Goal: Task Accomplishment & Management: Use online tool/utility

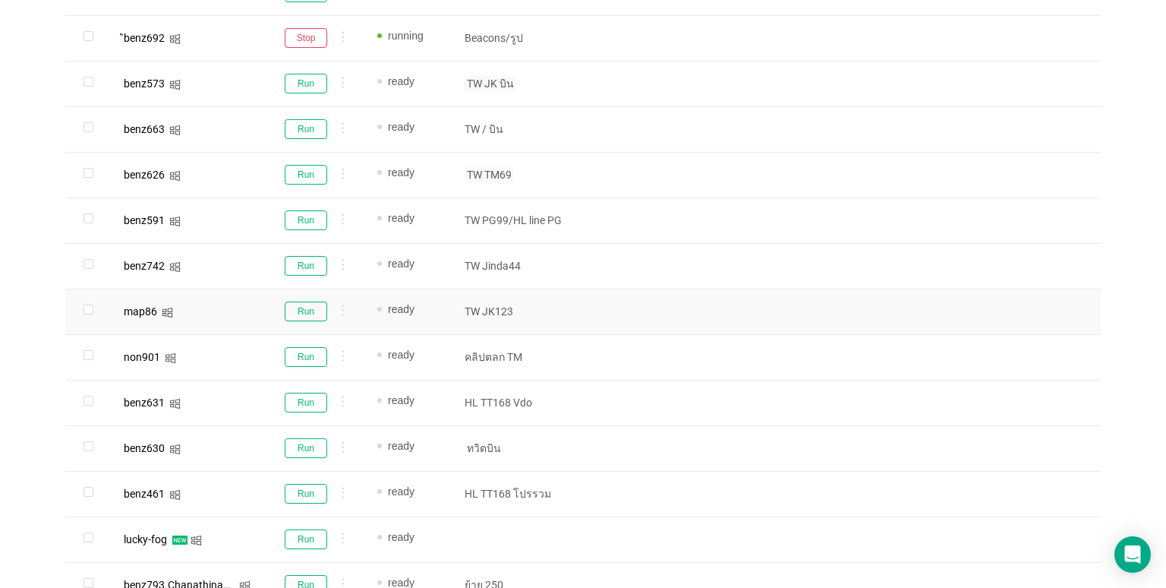
scroll to position [698, 0]
click at [304, 310] on button "Run" at bounding box center [306, 310] width 43 height 20
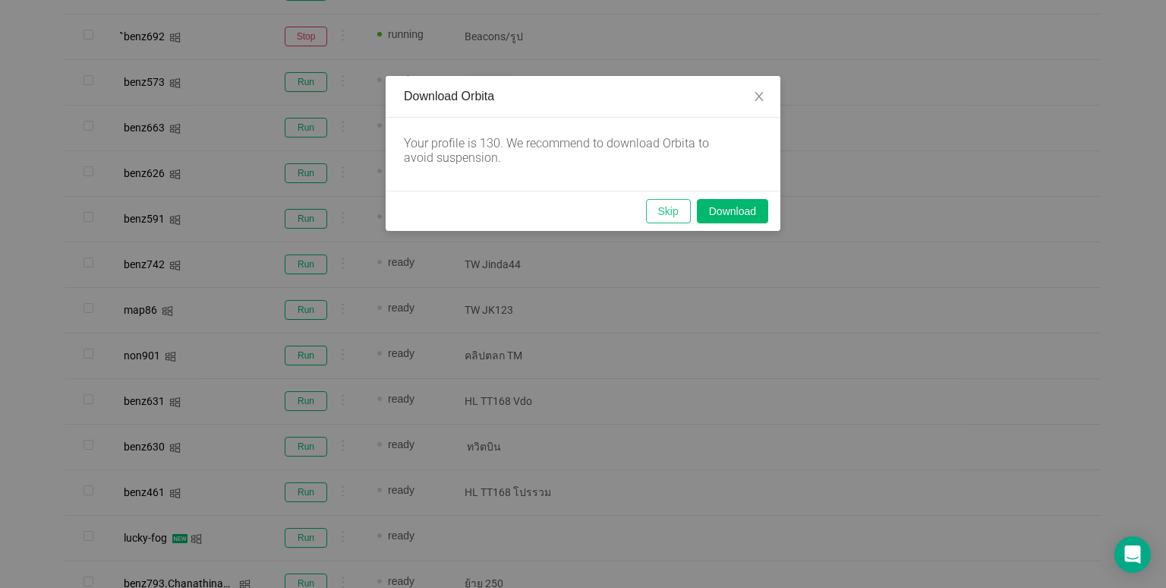
click at [678, 208] on button "Skip" at bounding box center [668, 211] width 45 height 24
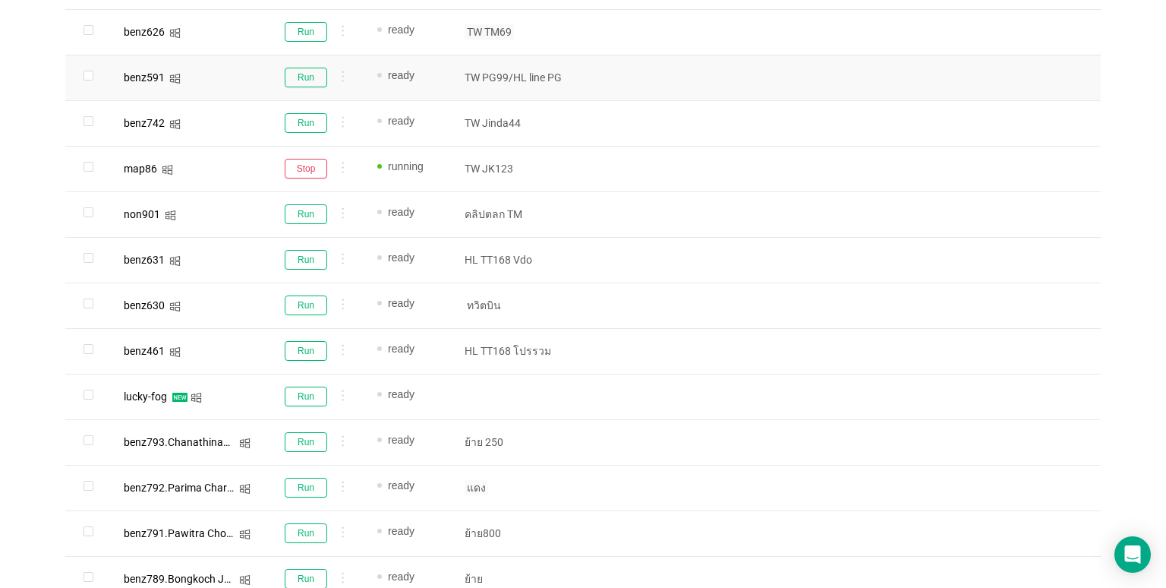
scroll to position [925, 0]
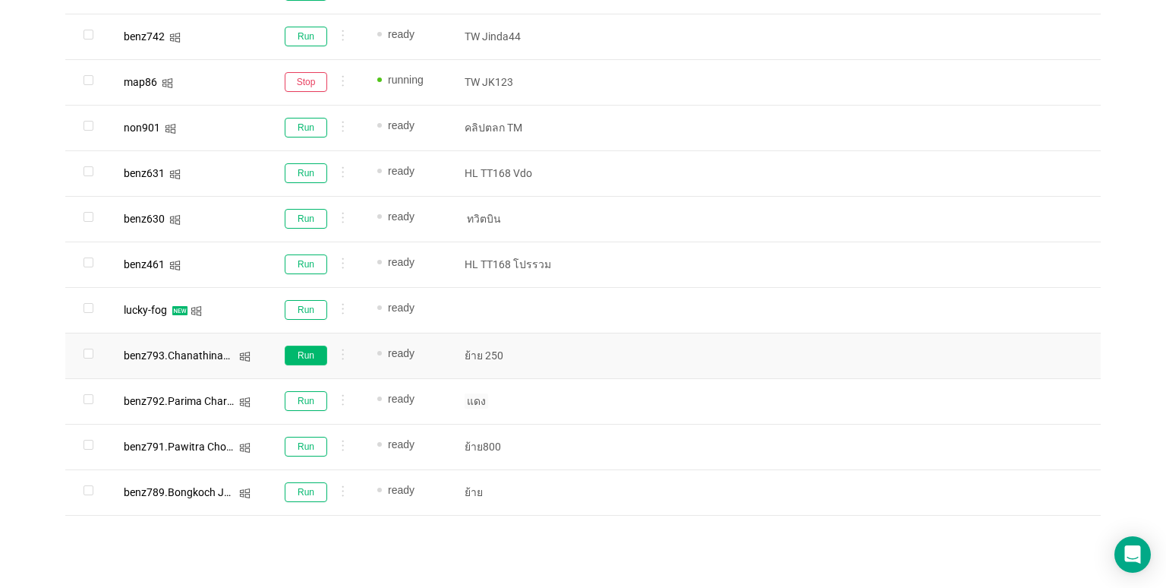
click at [308, 361] on button "Run" at bounding box center [306, 355] width 43 height 20
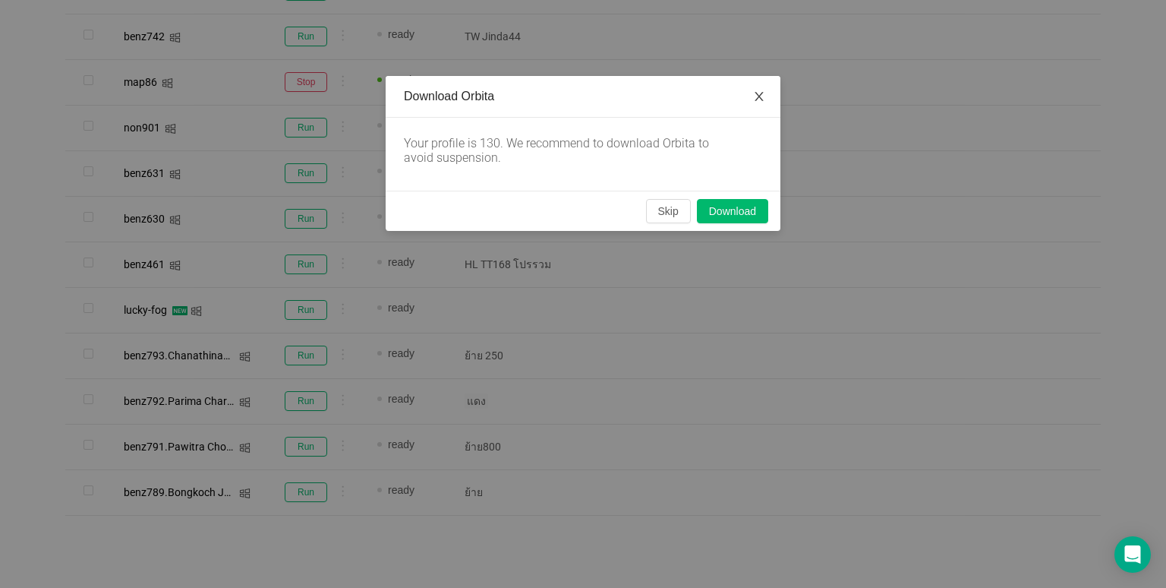
click at [765, 96] on span "Close" at bounding box center [759, 97] width 43 height 43
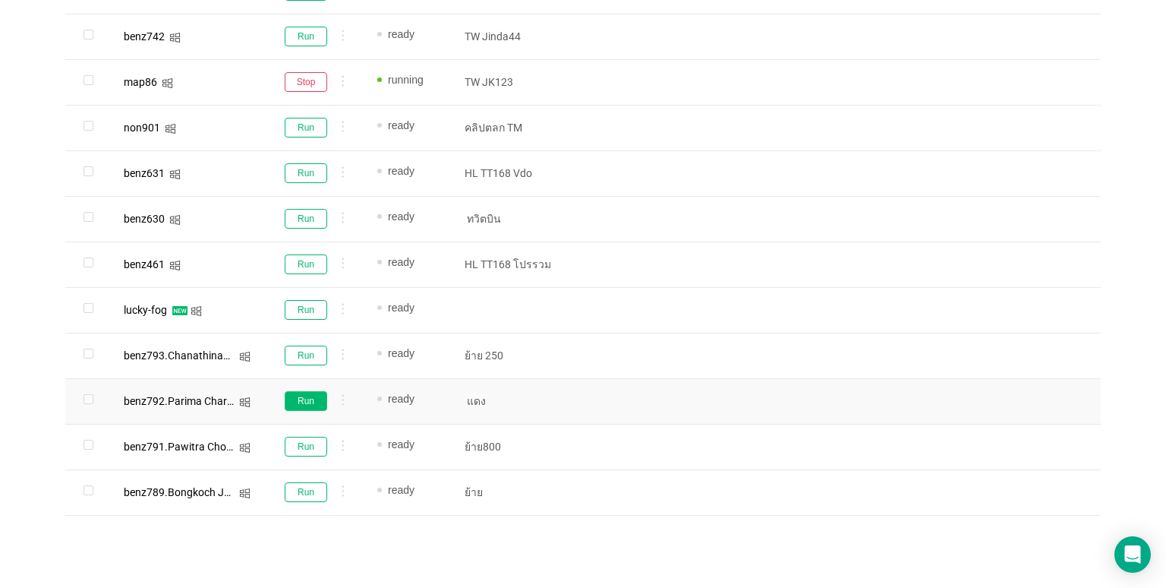
click at [301, 393] on button "Run" at bounding box center [306, 401] width 43 height 20
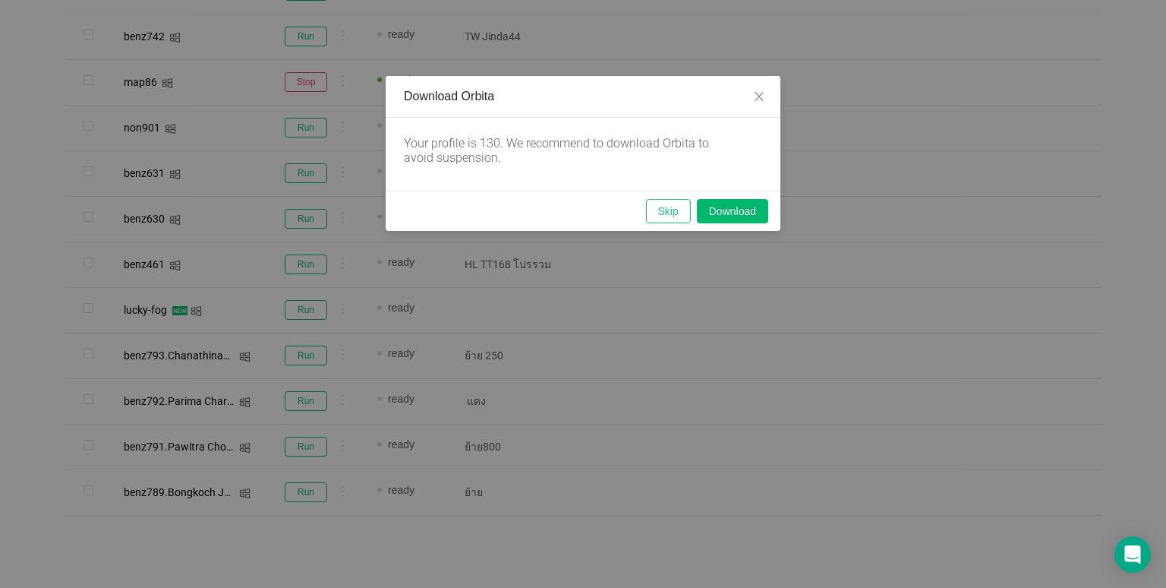
click at [657, 210] on button "Skip" at bounding box center [668, 211] width 45 height 24
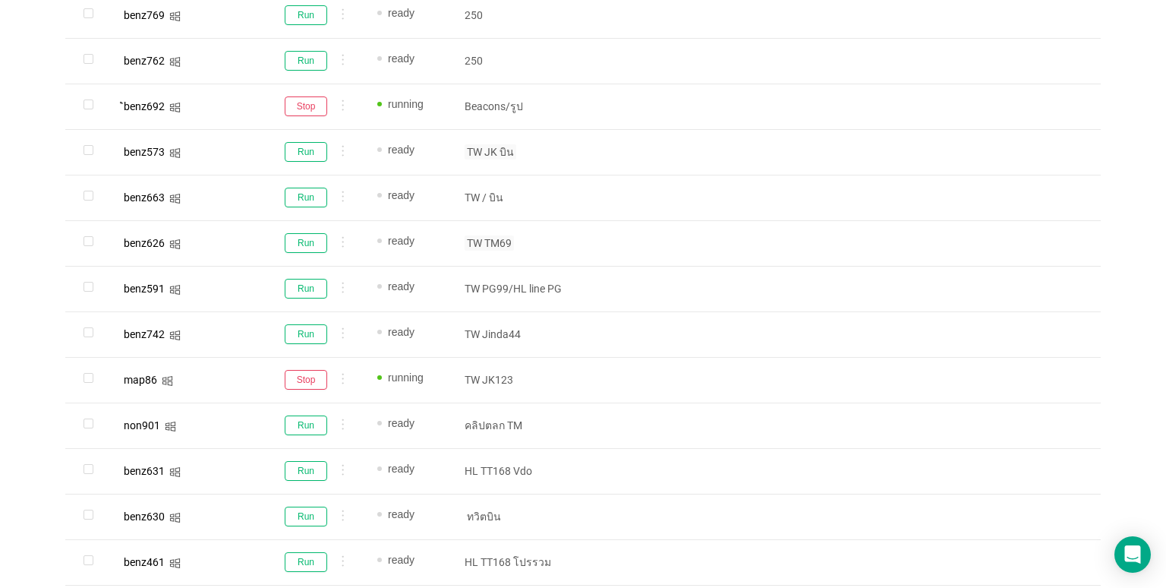
scroll to position [622, 0]
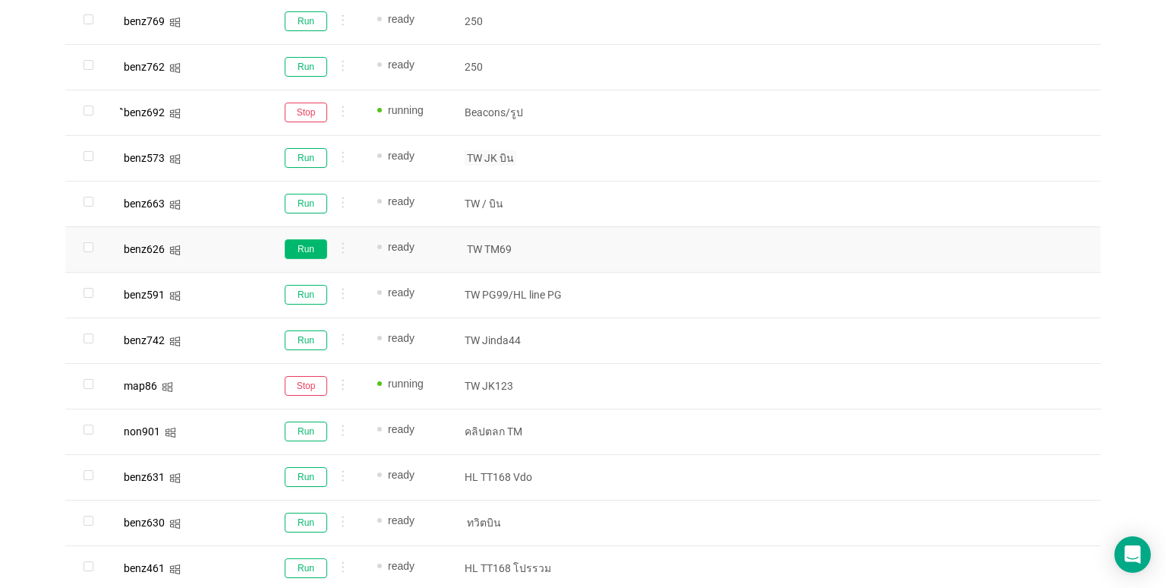
click at [291, 250] on button "Run" at bounding box center [306, 249] width 43 height 20
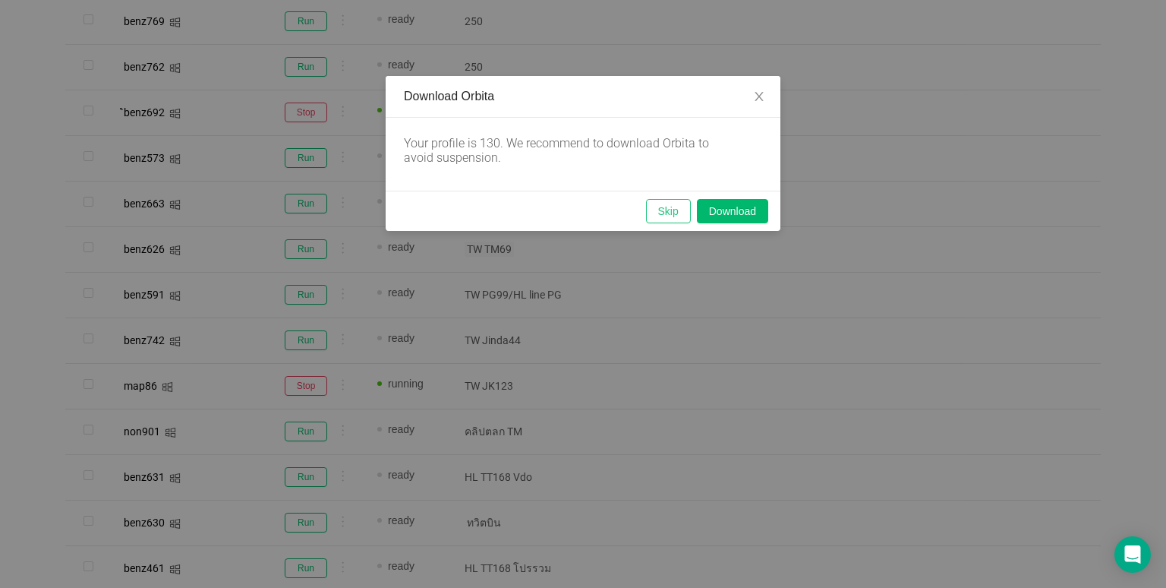
click at [677, 221] on button "Skip" at bounding box center [668, 211] width 45 height 24
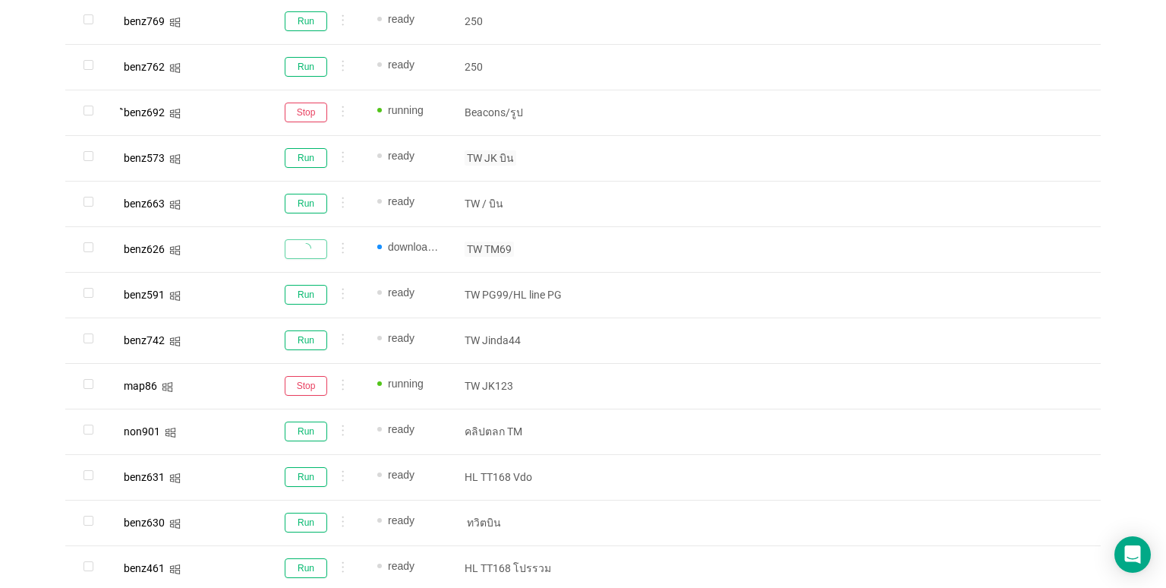
scroll to position [242, 0]
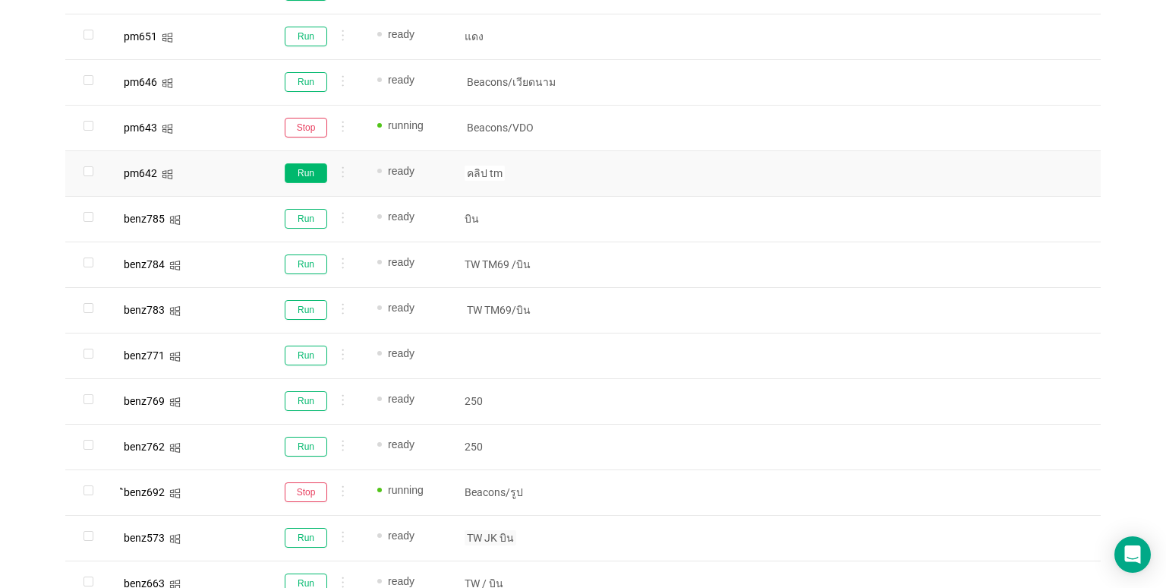
click at [303, 163] on button "Run" at bounding box center [306, 173] width 43 height 20
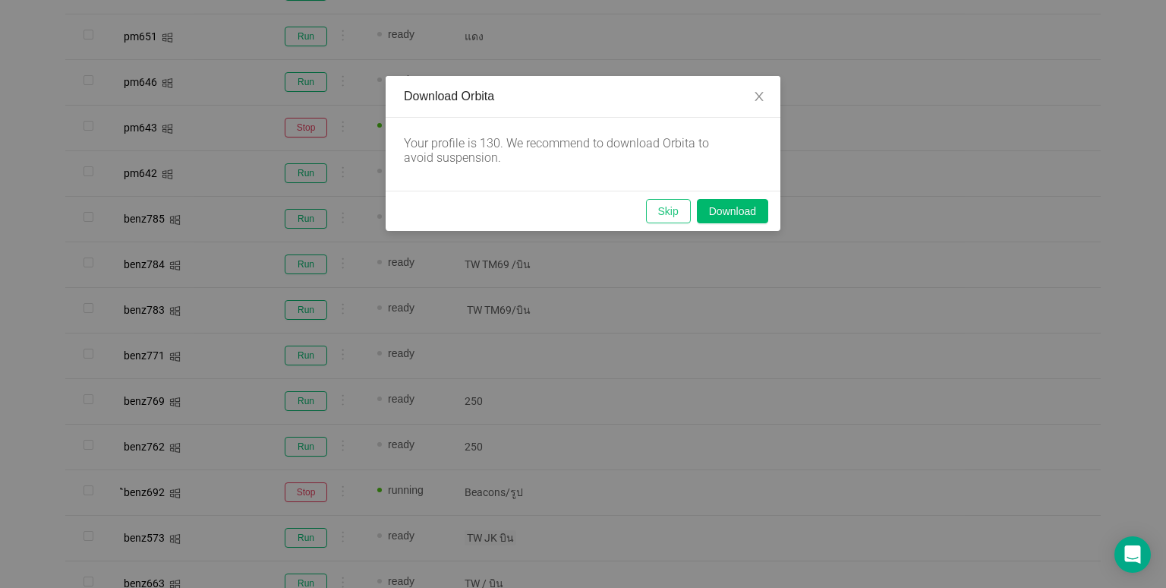
click at [663, 203] on button "Skip" at bounding box center [668, 211] width 45 height 24
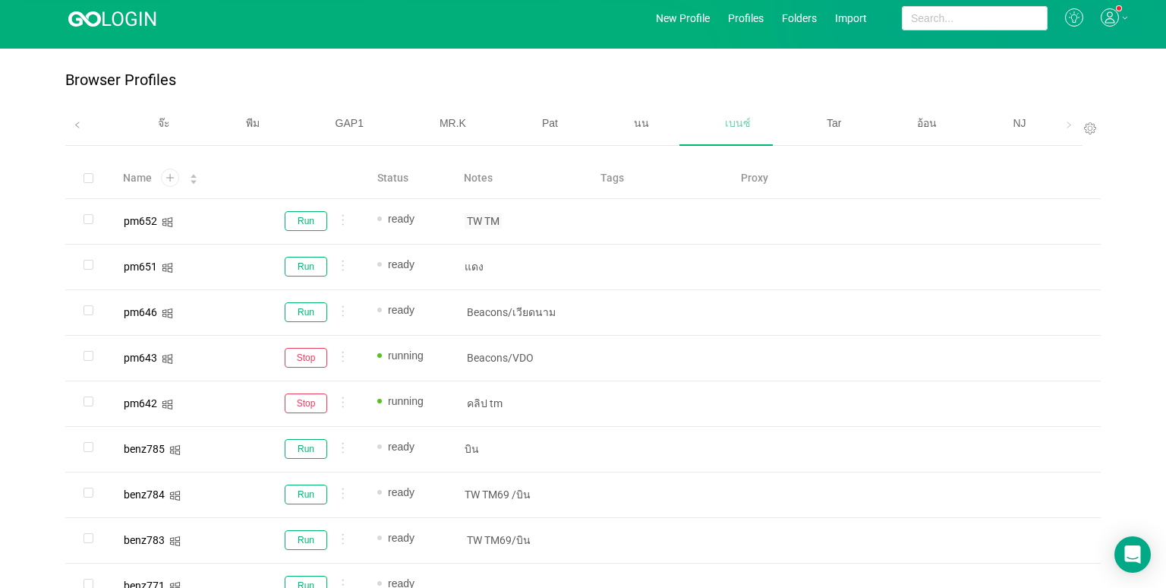
scroll to position [0, 0]
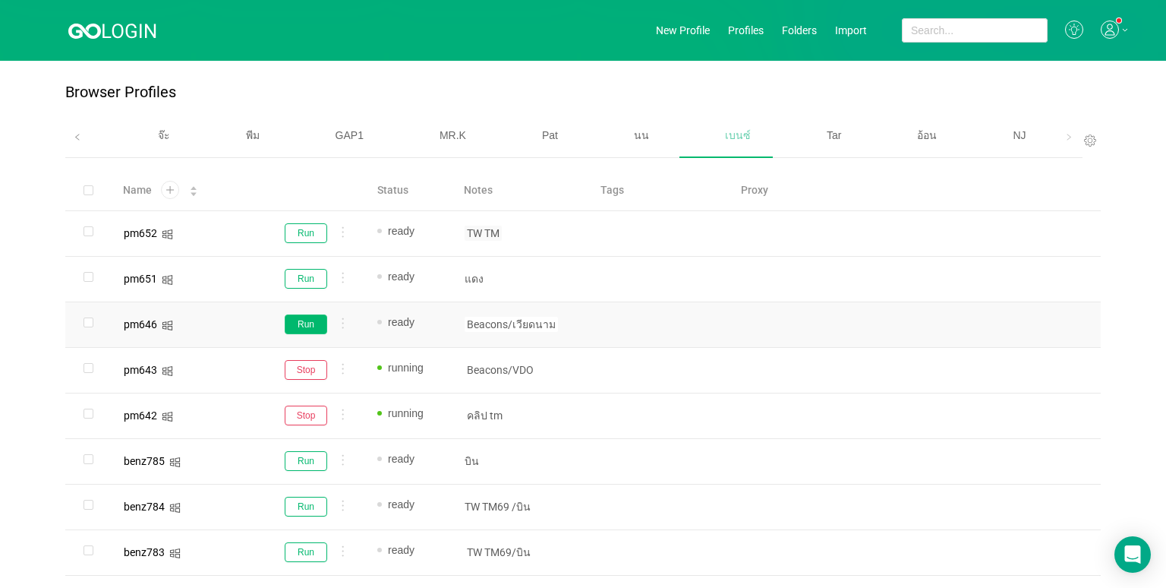
click at [299, 317] on button "Run" at bounding box center [306, 324] width 43 height 20
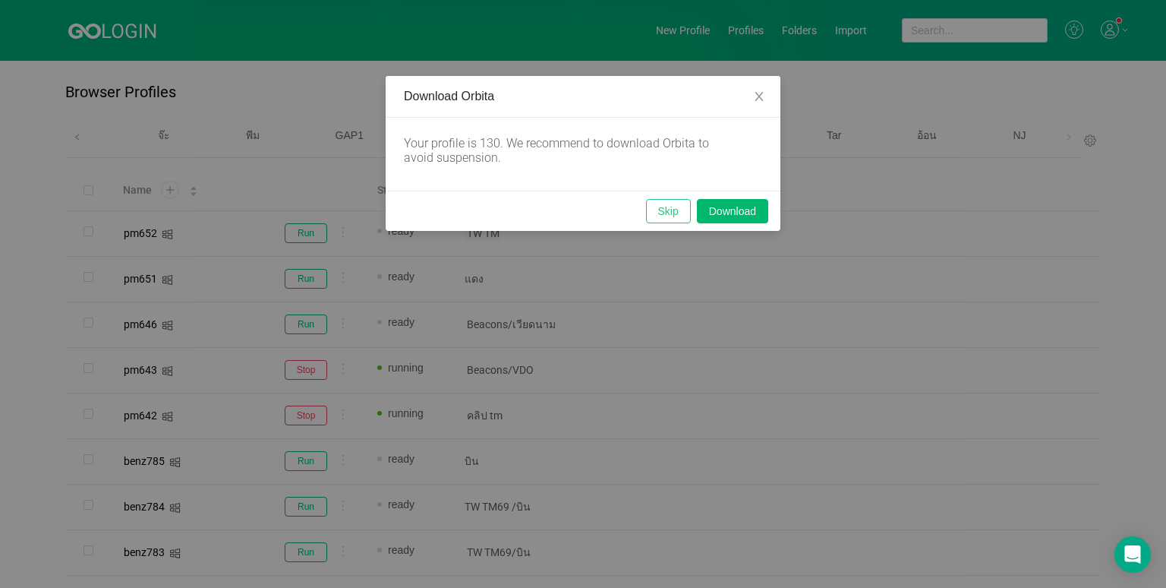
click at [673, 204] on button "Skip" at bounding box center [668, 211] width 45 height 24
